Goal: Information Seeking & Learning: Find specific fact

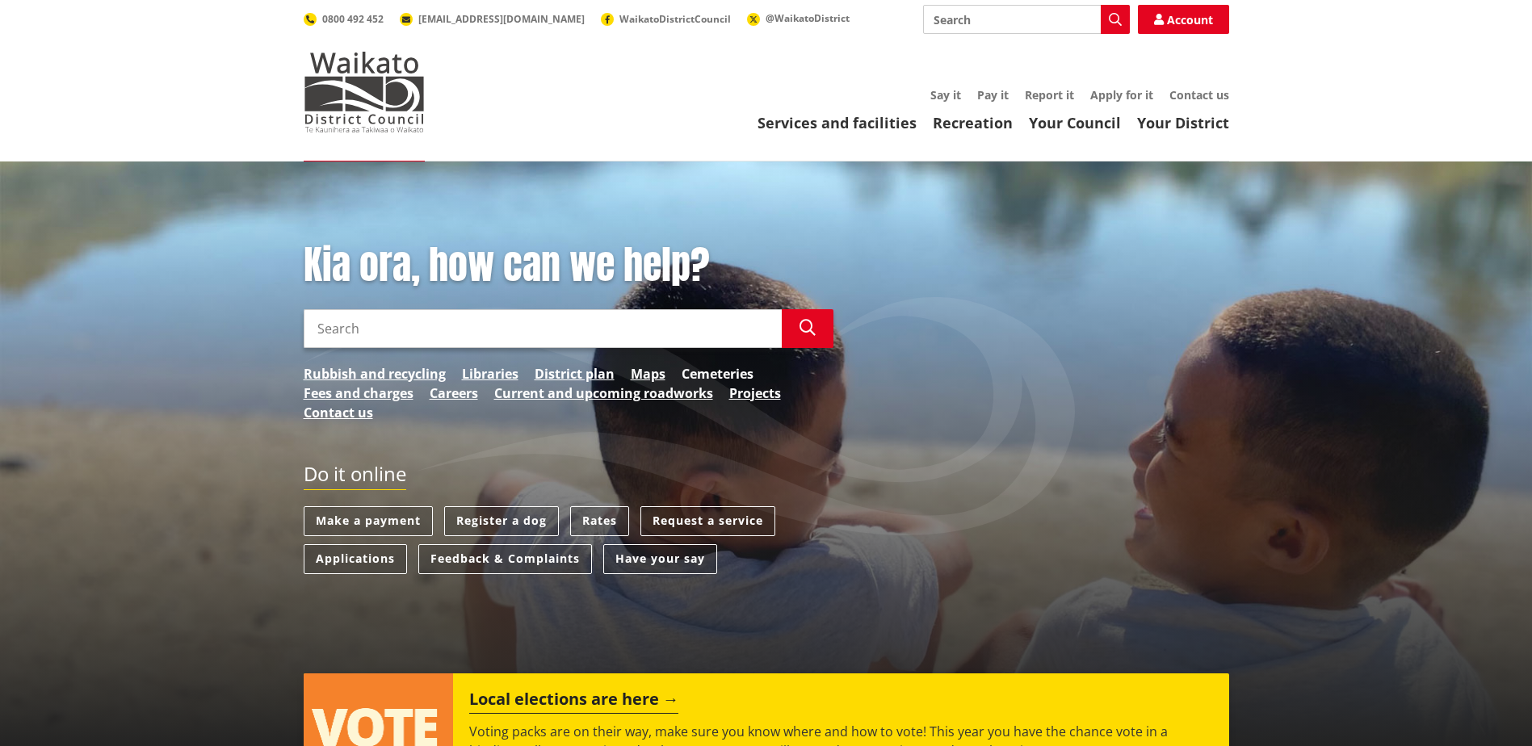
click at [716, 376] on link "Cemeteries" at bounding box center [718, 373] width 72 height 19
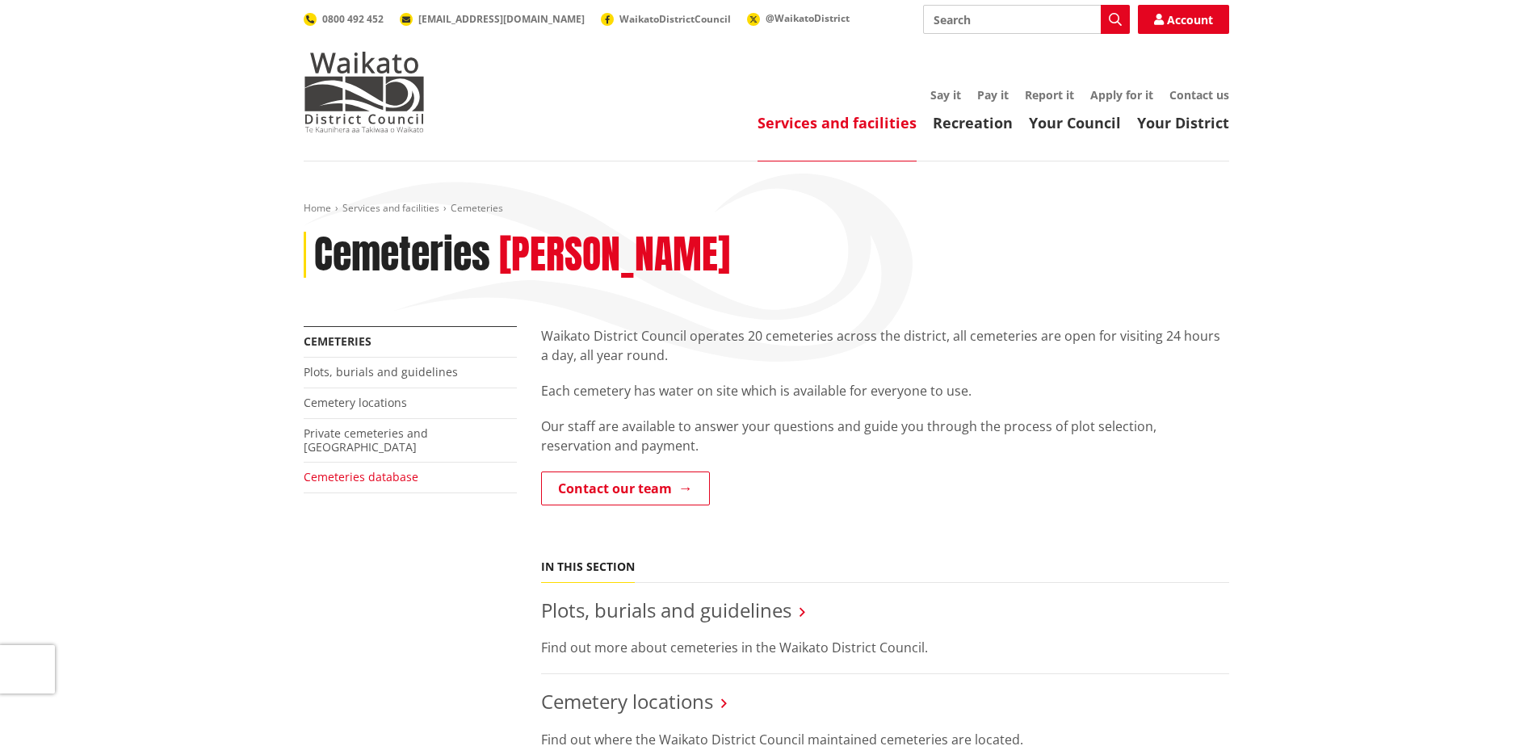
click at [395, 469] on link "Cemeteries database" at bounding box center [361, 476] width 115 height 15
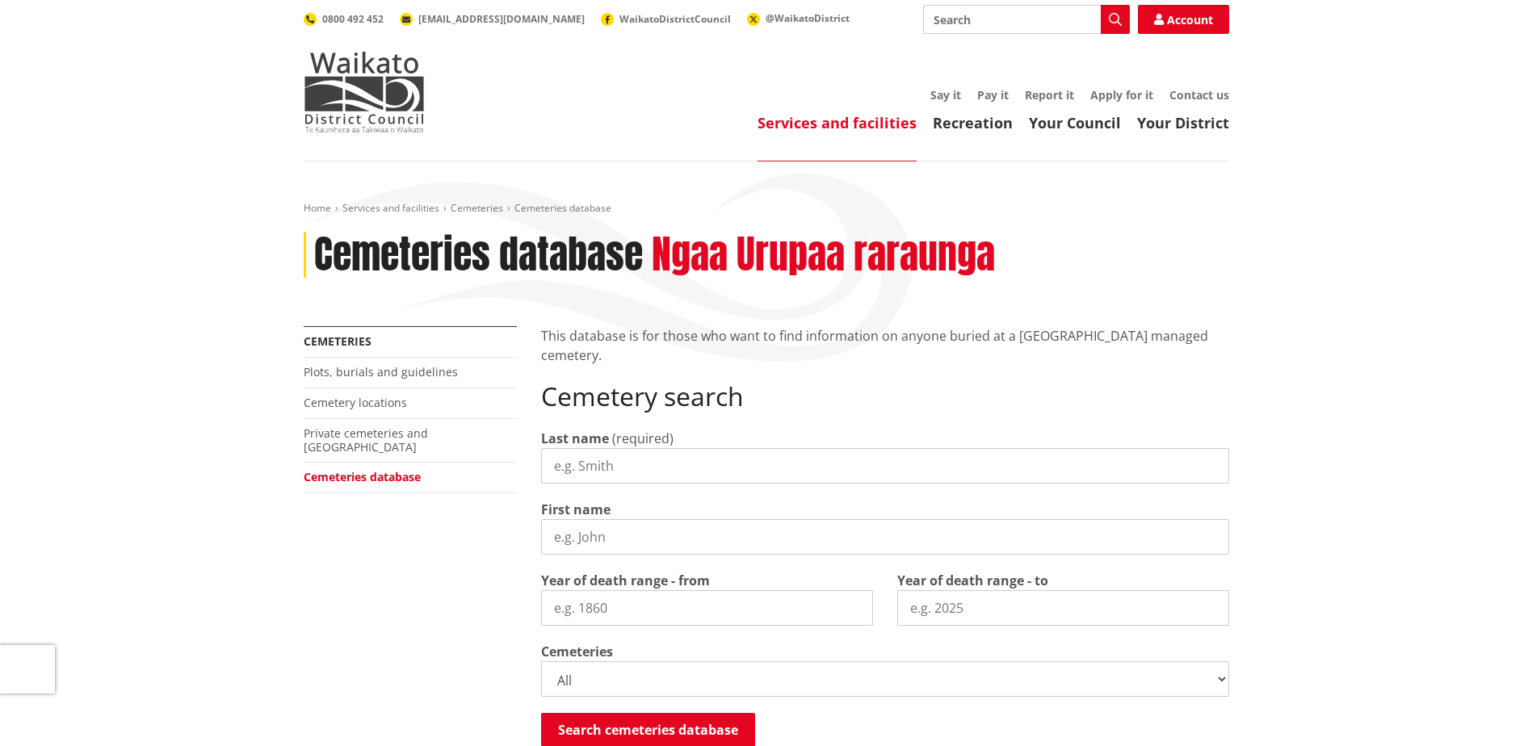
click at [656, 469] on input "Last name" at bounding box center [885, 466] width 688 height 36
type input "Dodd"
click at [640, 732] on button "Search cemeteries database" at bounding box center [648, 730] width 214 height 34
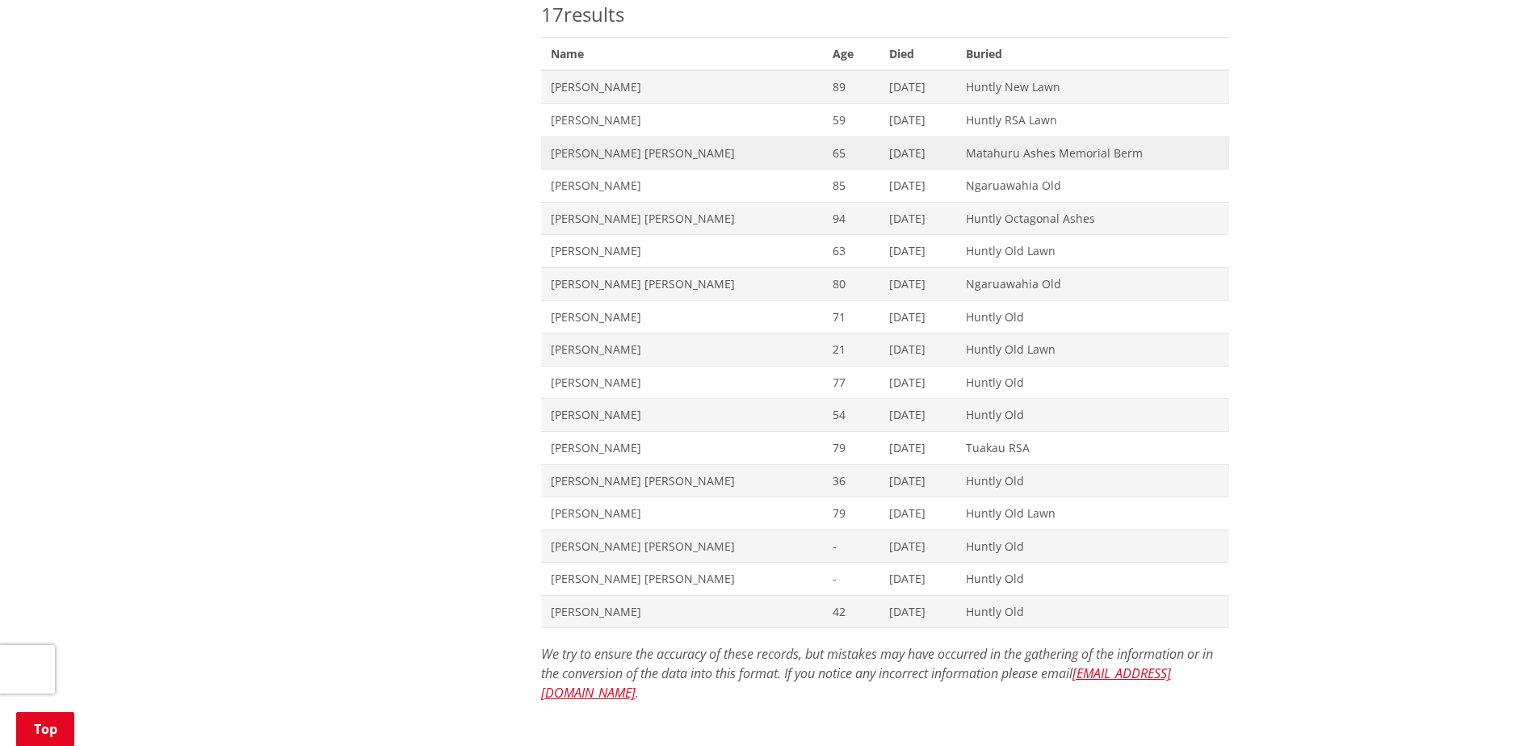
click at [615, 150] on span "[PERSON_NAME] [PERSON_NAME]" at bounding box center [682, 153] width 263 height 16
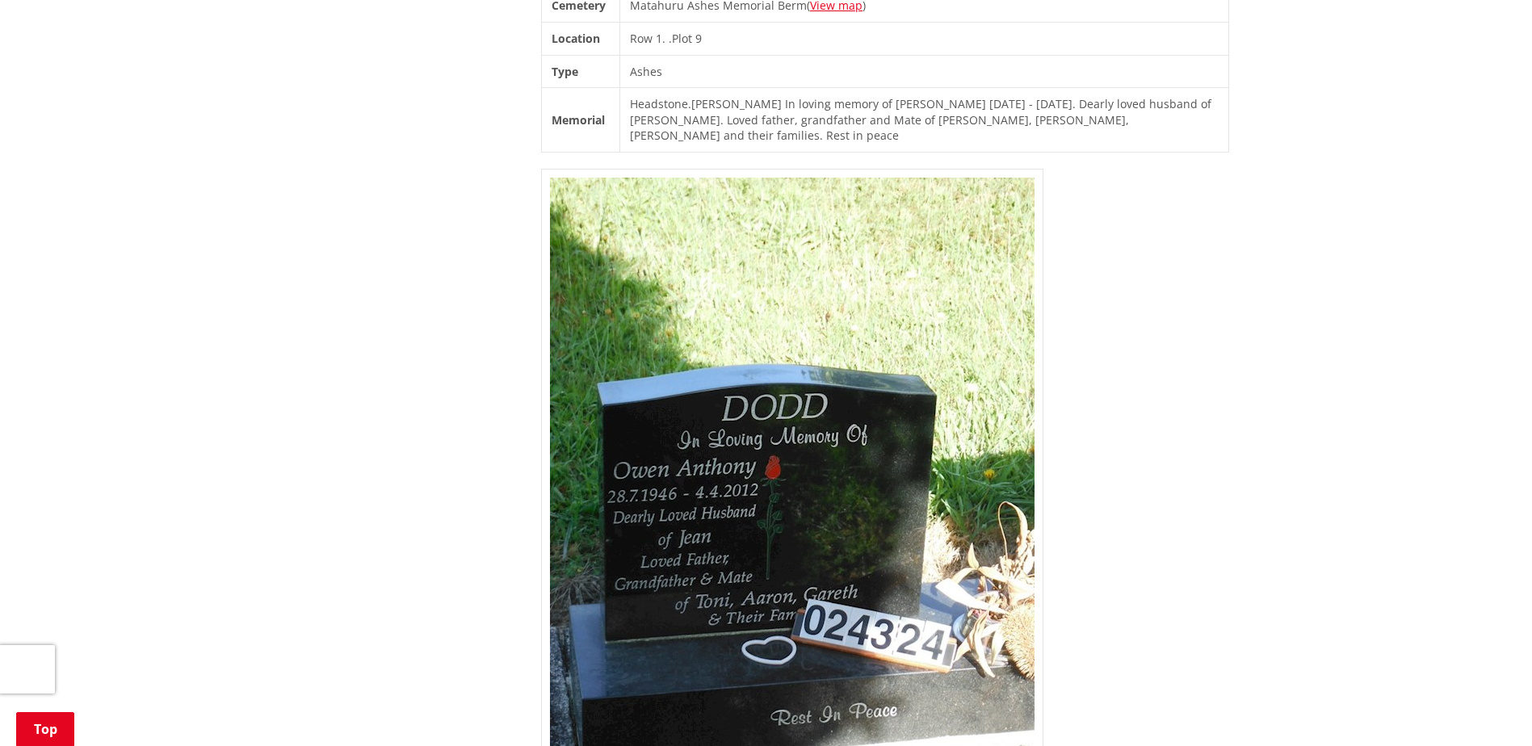
scroll to position [162, 0]
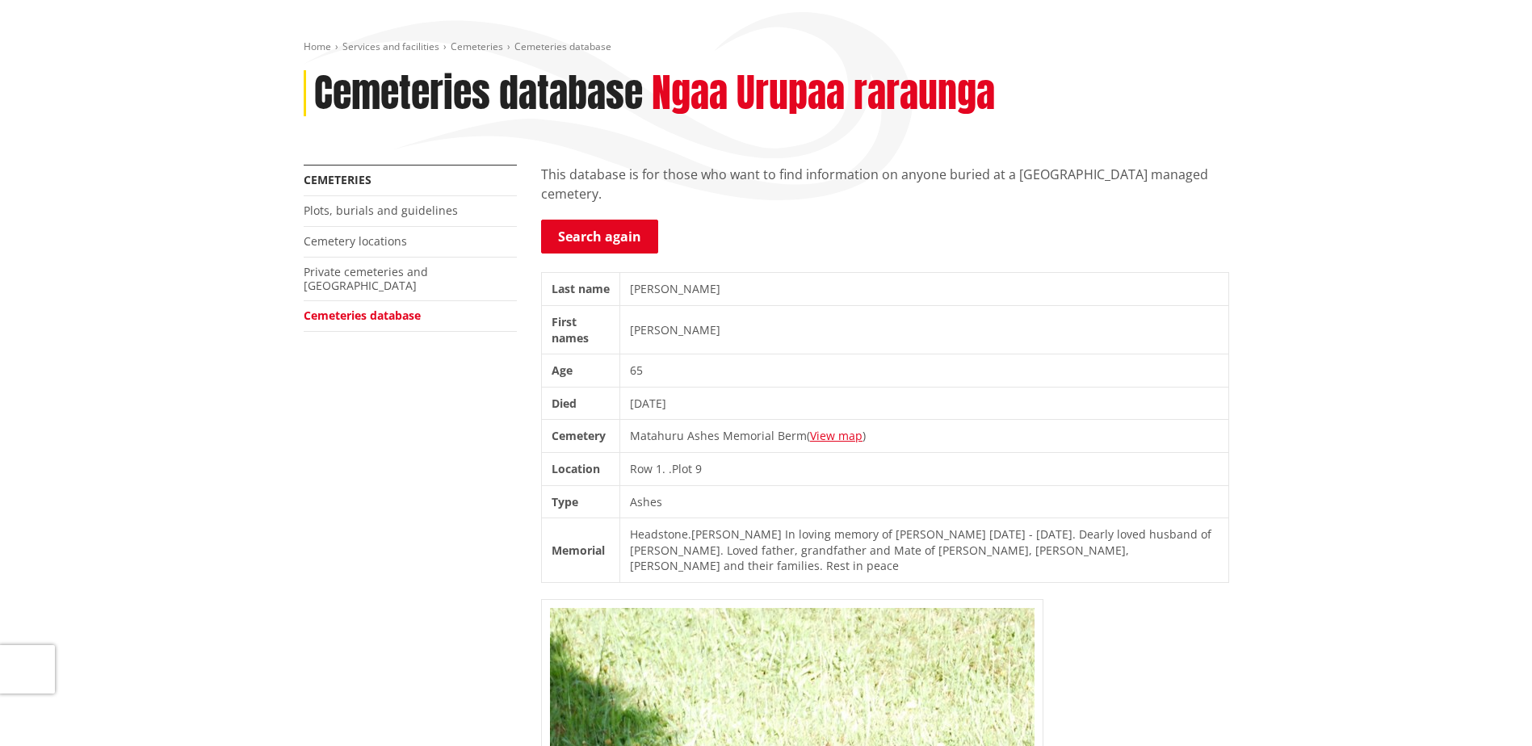
click at [343, 308] on link "Cemeteries database" at bounding box center [362, 315] width 117 height 15
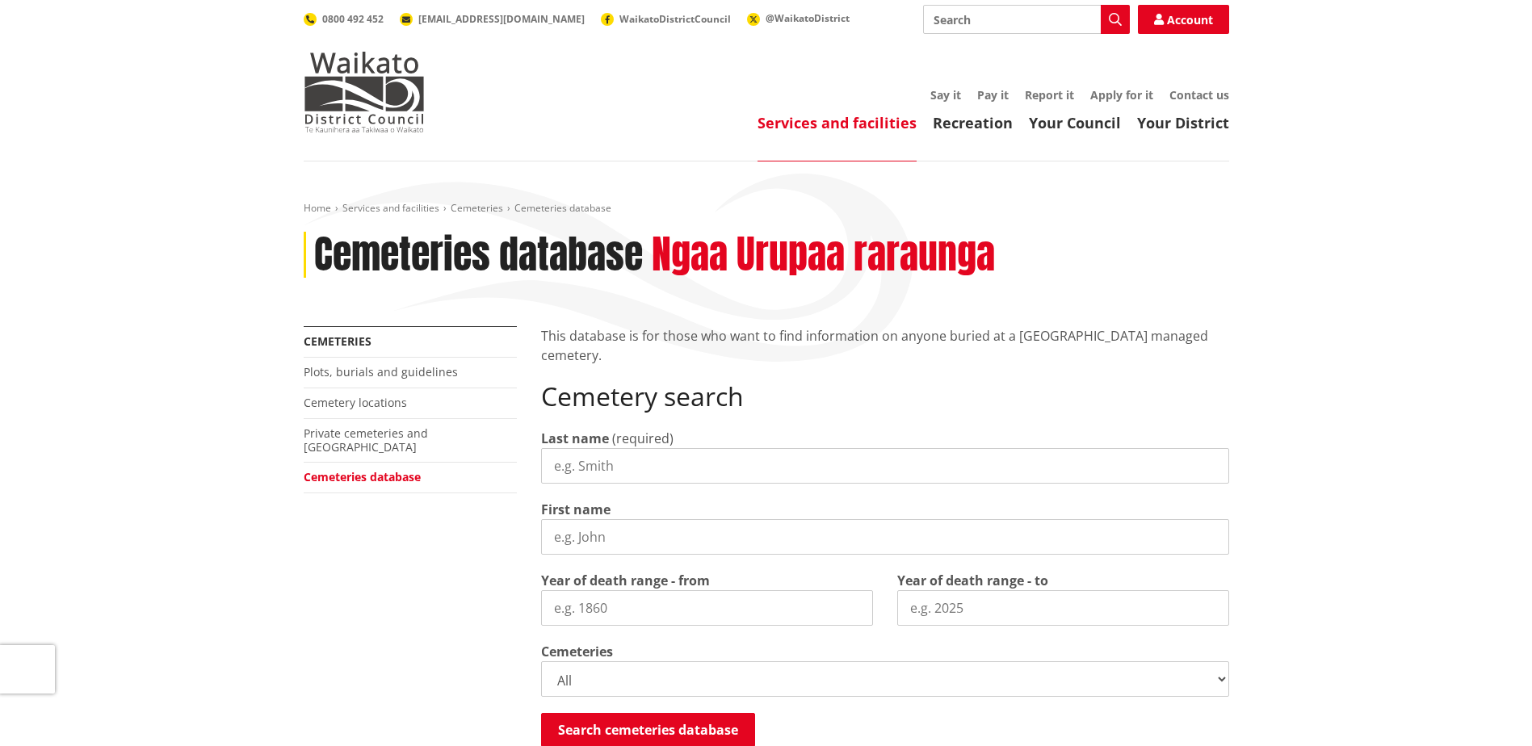
click at [603, 465] on input "Last name" at bounding box center [885, 466] width 688 height 36
type input "dodd"
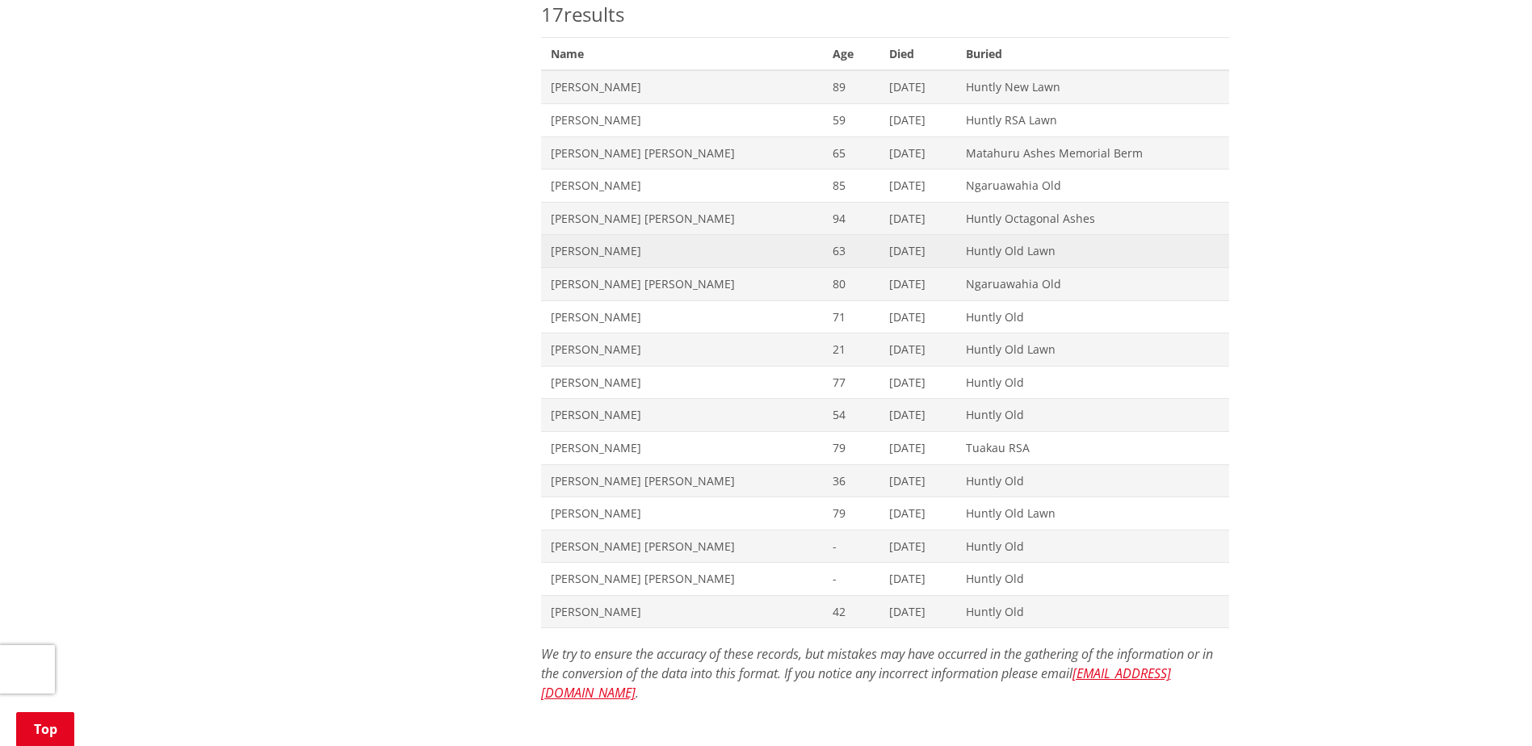
click at [609, 248] on span "Eunice Beatrice Dodds" at bounding box center [682, 251] width 263 height 16
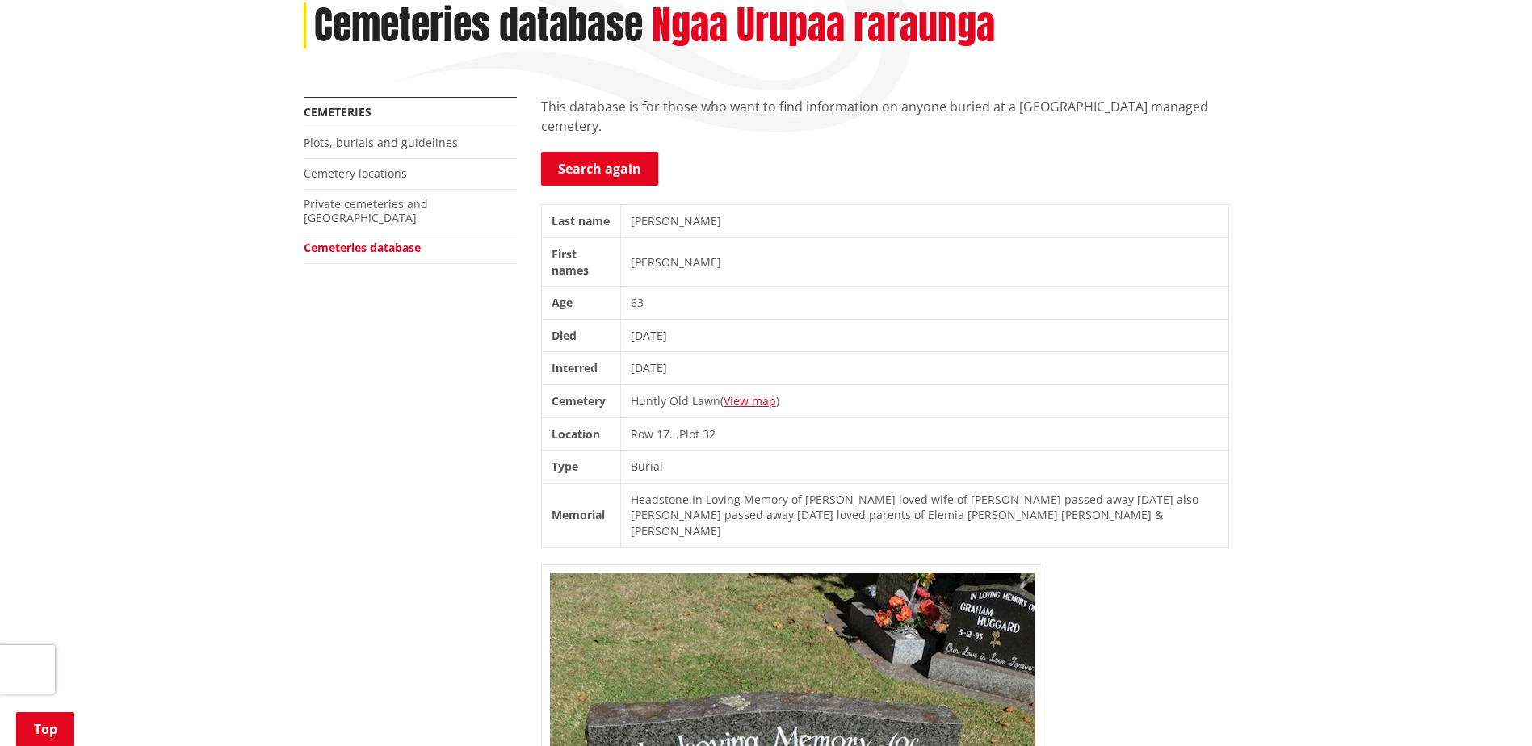
scroll to position [242, 0]
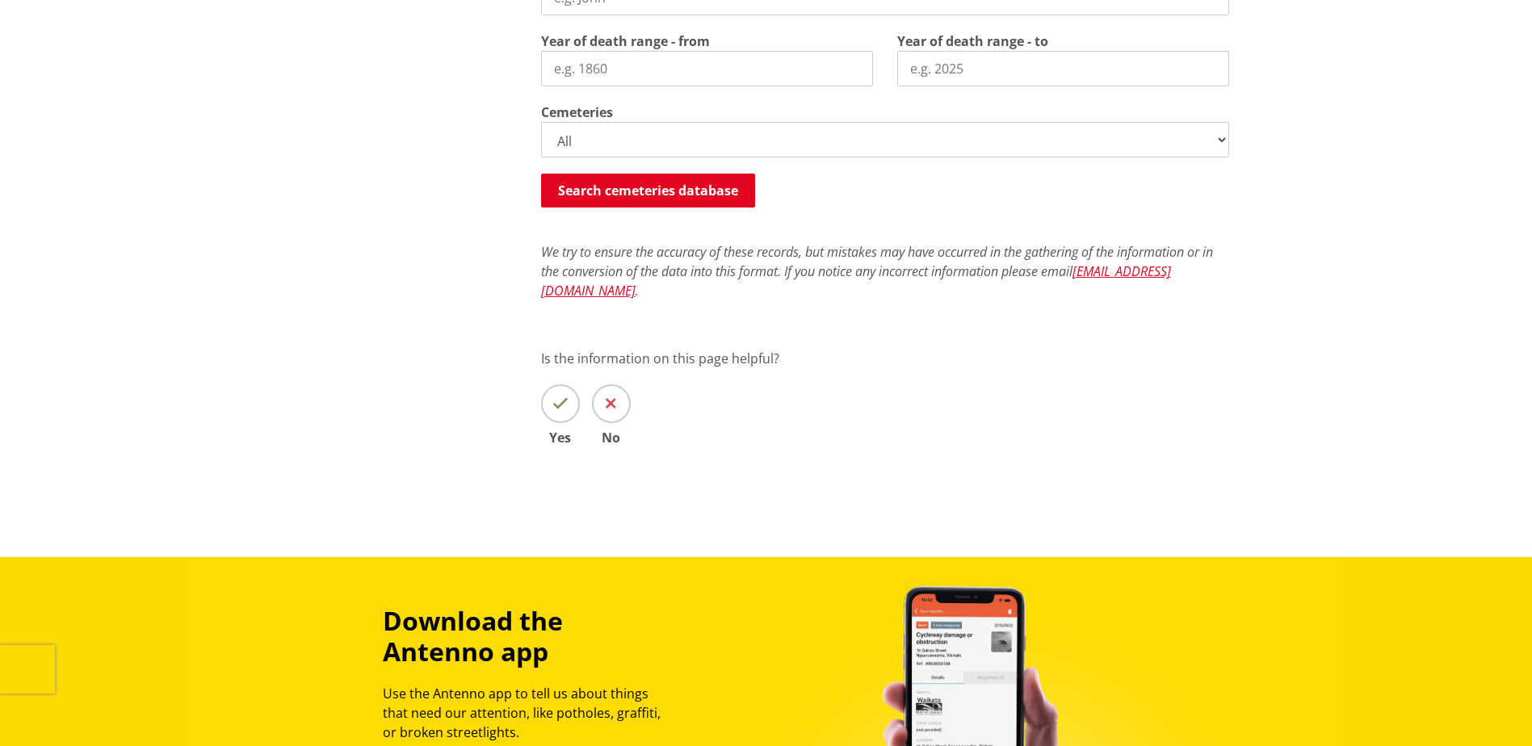
scroll to position [297, 0]
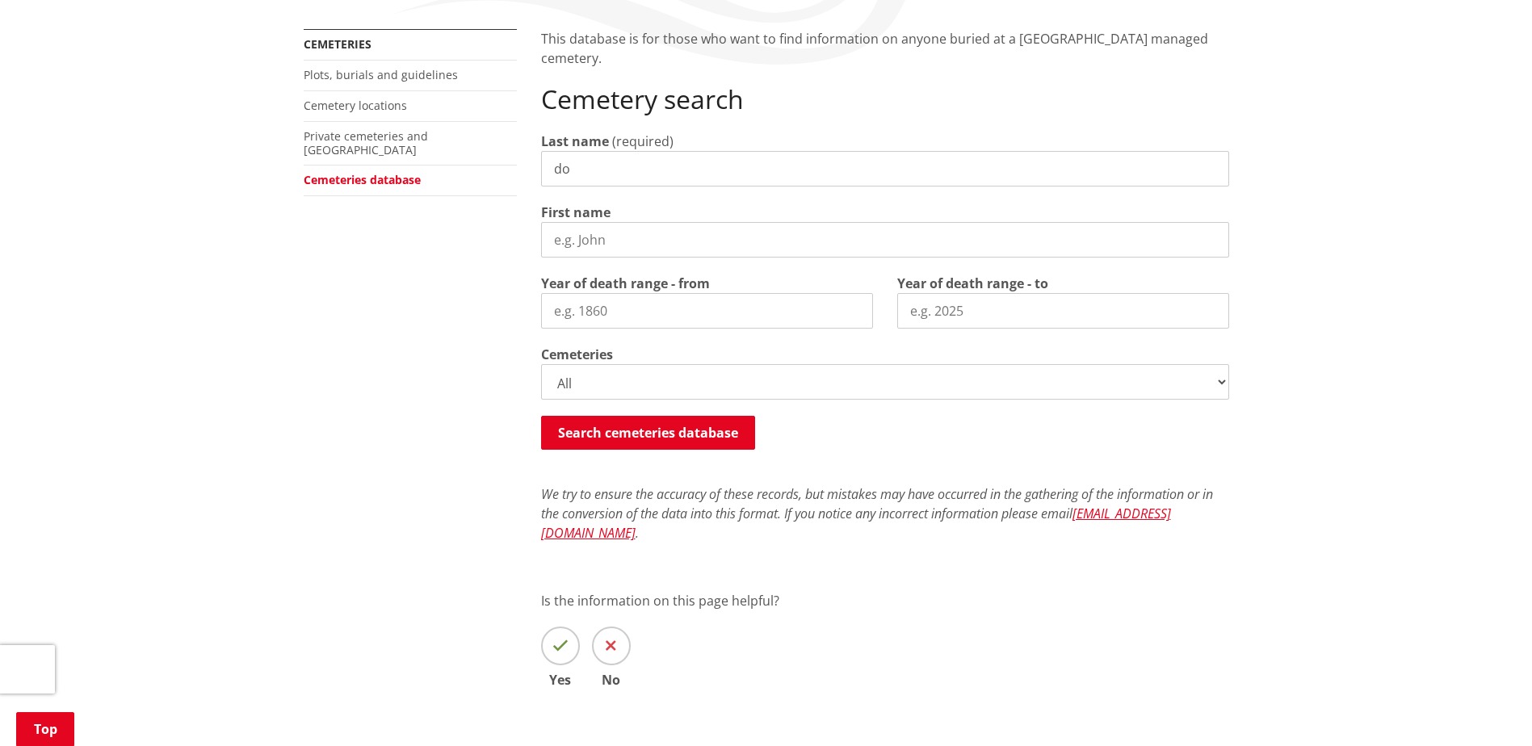
type input "d"
type input "Dodd"
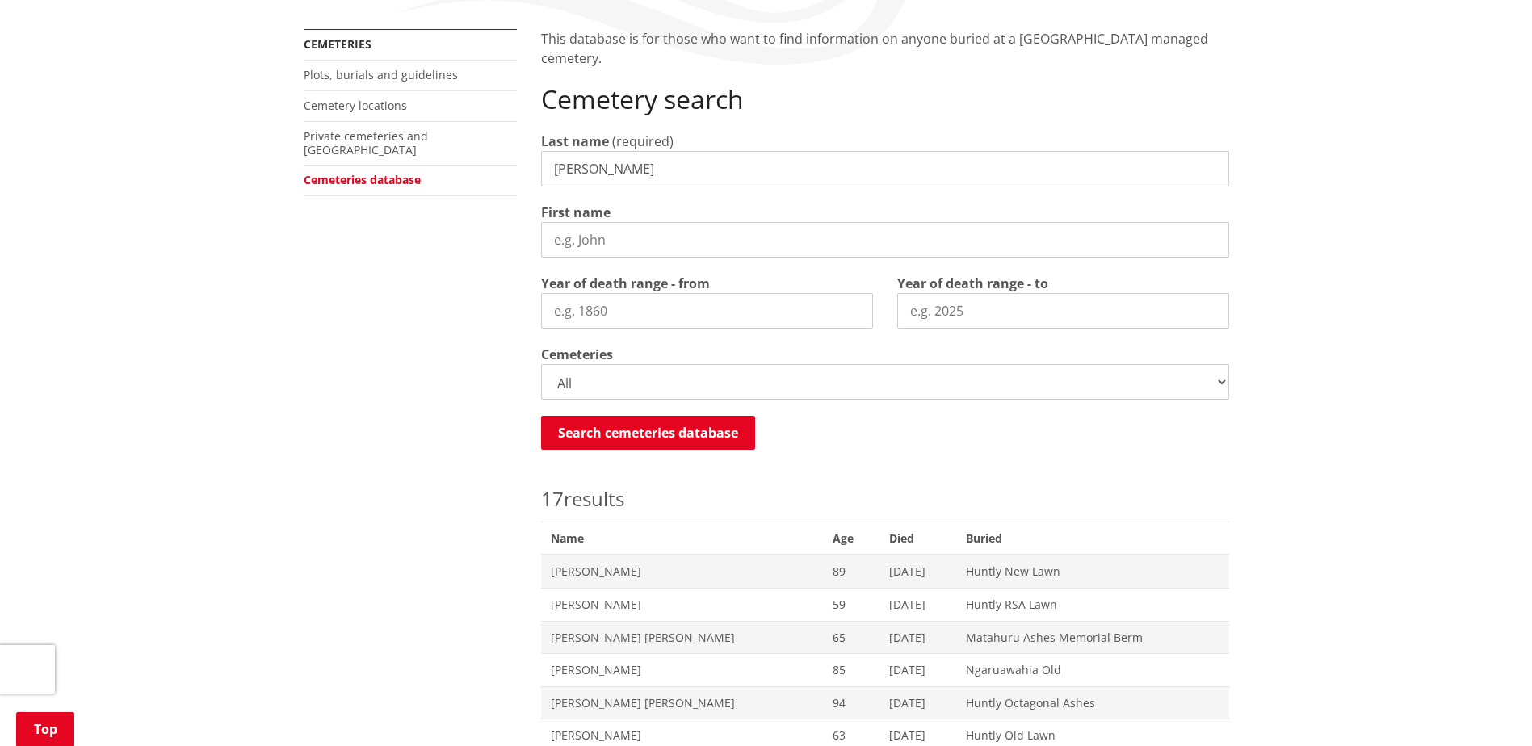
scroll to position [782, 0]
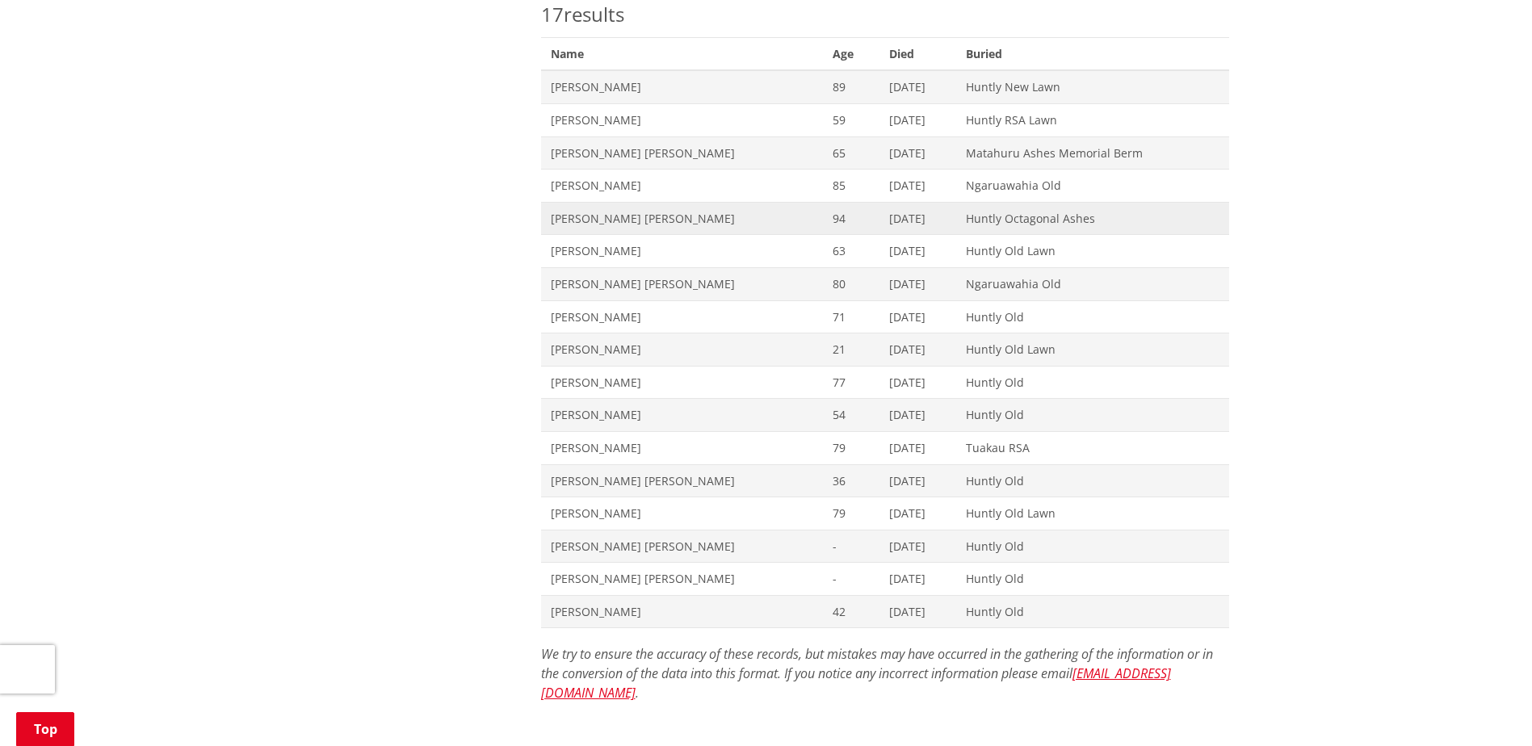
click at [571, 222] on span "Delcie Charlotte Elizabeth Dodds" at bounding box center [682, 219] width 263 height 16
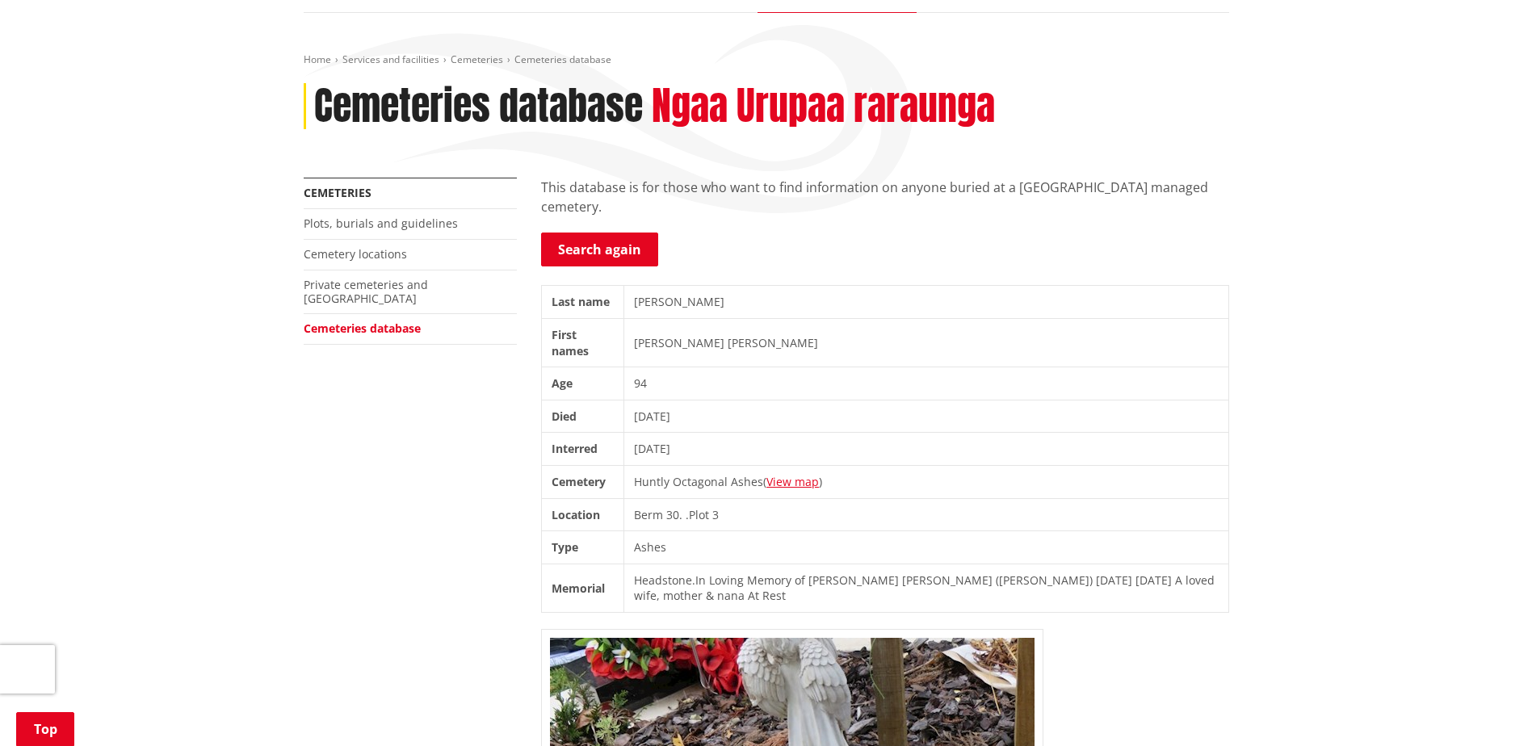
scroll to position [81, 0]
